Goal: Check status: Check status

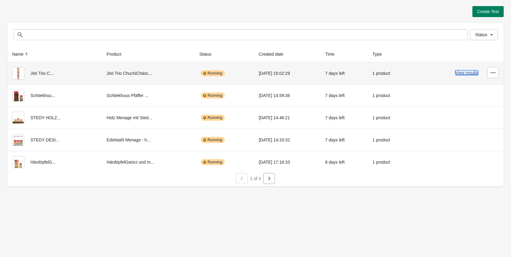
click at [468, 75] on button "View results" at bounding box center [466, 72] width 23 height 5
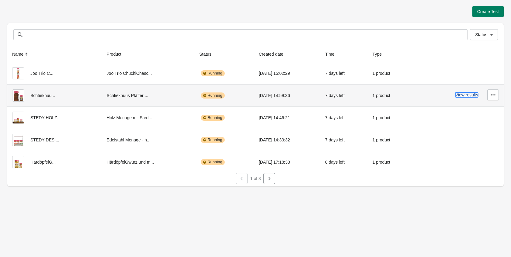
click at [467, 94] on button "View results" at bounding box center [466, 94] width 23 height 5
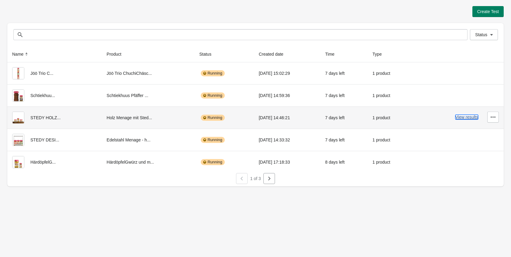
click at [463, 117] on button "View results" at bounding box center [466, 117] width 23 height 5
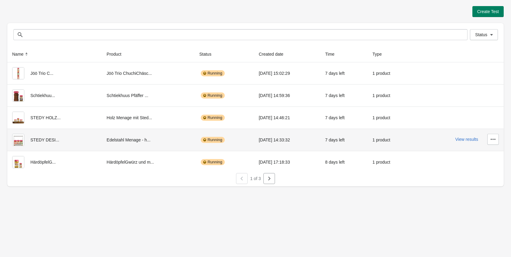
click at [469, 142] on div "View results" at bounding box center [458, 139] width 82 height 11
click at [469, 136] on div "View results" at bounding box center [458, 139] width 82 height 11
click at [468, 138] on button "View results" at bounding box center [466, 139] width 23 height 5
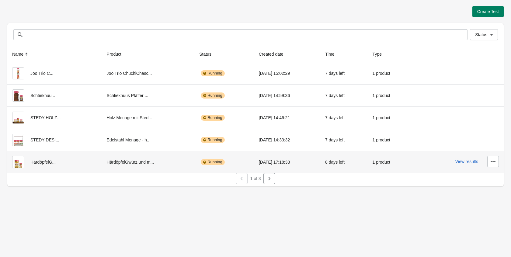
click at [461, 164] on div "View results" at bounding box center [458, 161] width 82 height 11
click at [461, 162] on button "View results" at bounding box center [466, 161] width 23 height 5
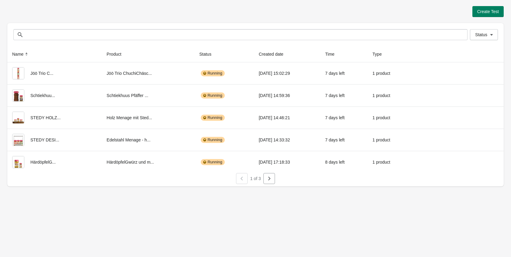
click at [281, 180] on div "1 of 3" at bounding box center [252, 176] width 501 height 16
click at [272, 179] on button "button" at bounding box center [269, 178] width 12 height 11
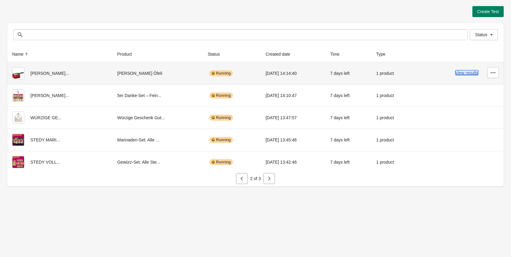
click at [462, 73] on button "View results" at bounding box center [466, 72] width 23 height 5
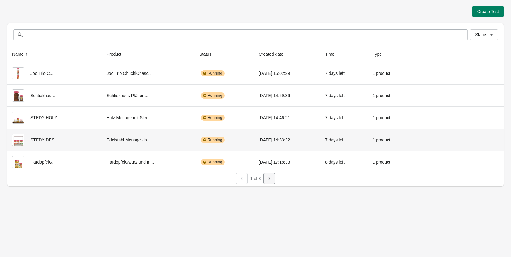
click at [273, 180] on button "button" at bounding box center [269, 178] width 12 height 11
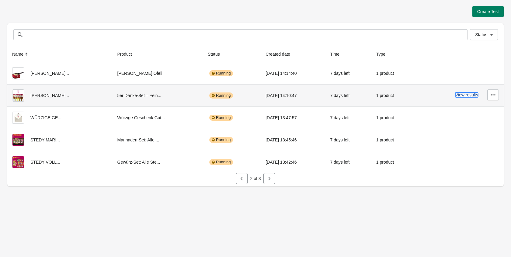
click at [458, 97] on button "View results" at bounding box center [466, 94] width 23 height 5
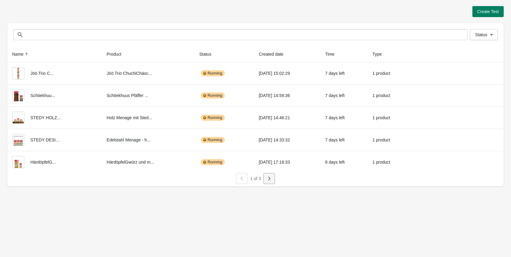
click at [268, 179] on icon "button" at bounding box center [269, 178] width 6 height 6
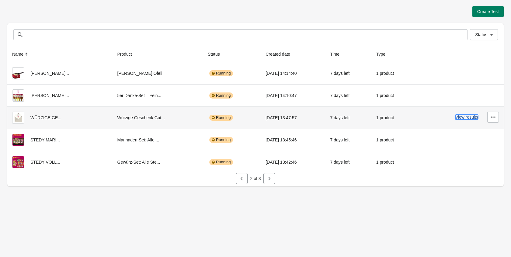
click at [456, 115] on button "View results" at bounding box center [466, 117] width 23 height 5
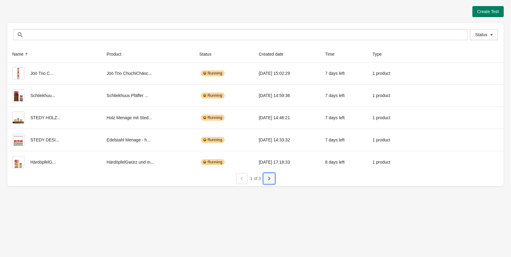
click at [269, 182] on button "button" at bounding box center [269, 178] width 12 height 11
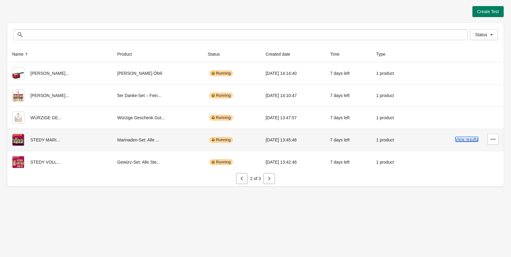
click at [468, 138] on button "View results" at bounding box center [466, 139] width 23 height 5
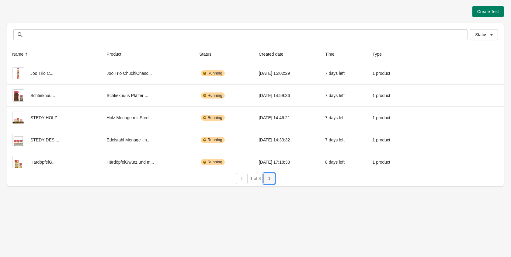
click at [274, 179] on button "button" at bounding box center [269, 178] width 12 height 11
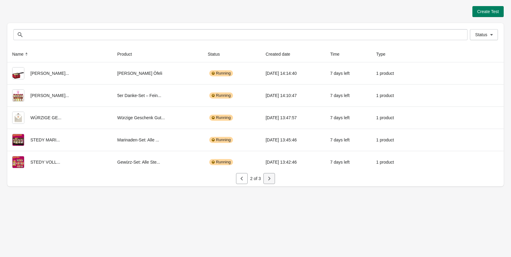
click at [270, 182] on button "button" at bounding box center [269, 178] width 12 height 11
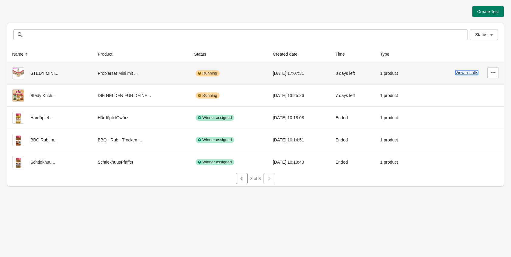
click at [466, 74] on button "View results" at bounding box center [466, 72] width 23 height 5
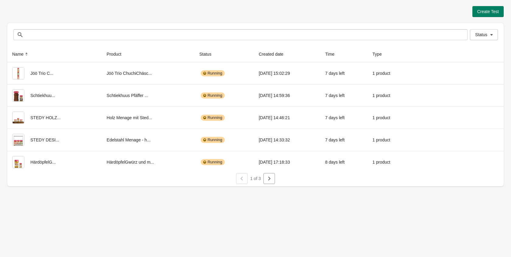
click at [262, 178] on div "1 of 3" at bounding box center [253, 177] width 41 height 13
click at [272, 182] on button "button" at bounding box center [269, 178] width 12 height 11
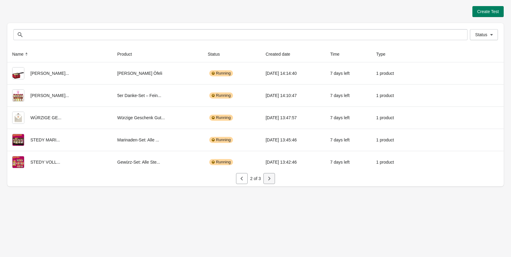
click at [270, 182] on button "button" at bounding box center [269, 178] width 12 height 11
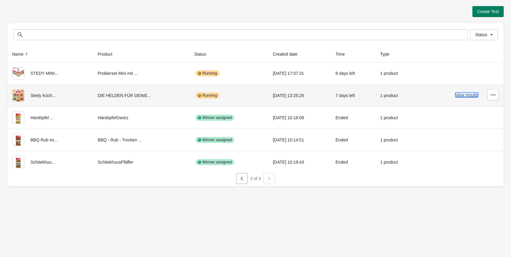
click at [468, 96] on button "View results" at bounding box center [466, 94] width 23 height 5
